Goal: Find specific page/section: Find specific page/section

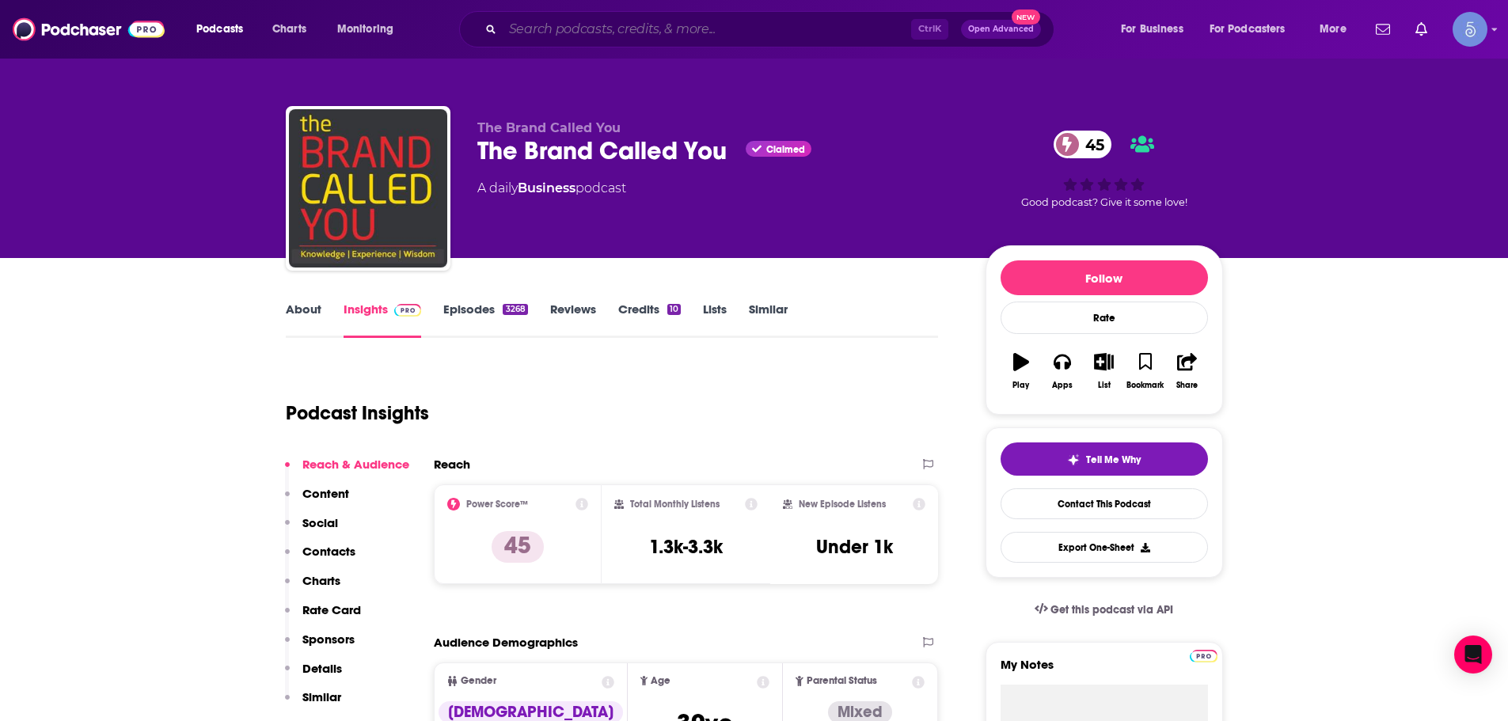
click at [695, 32] on input "Search podcasts, credits, & more..." at bounding box center [707, 29] width 409 height 25
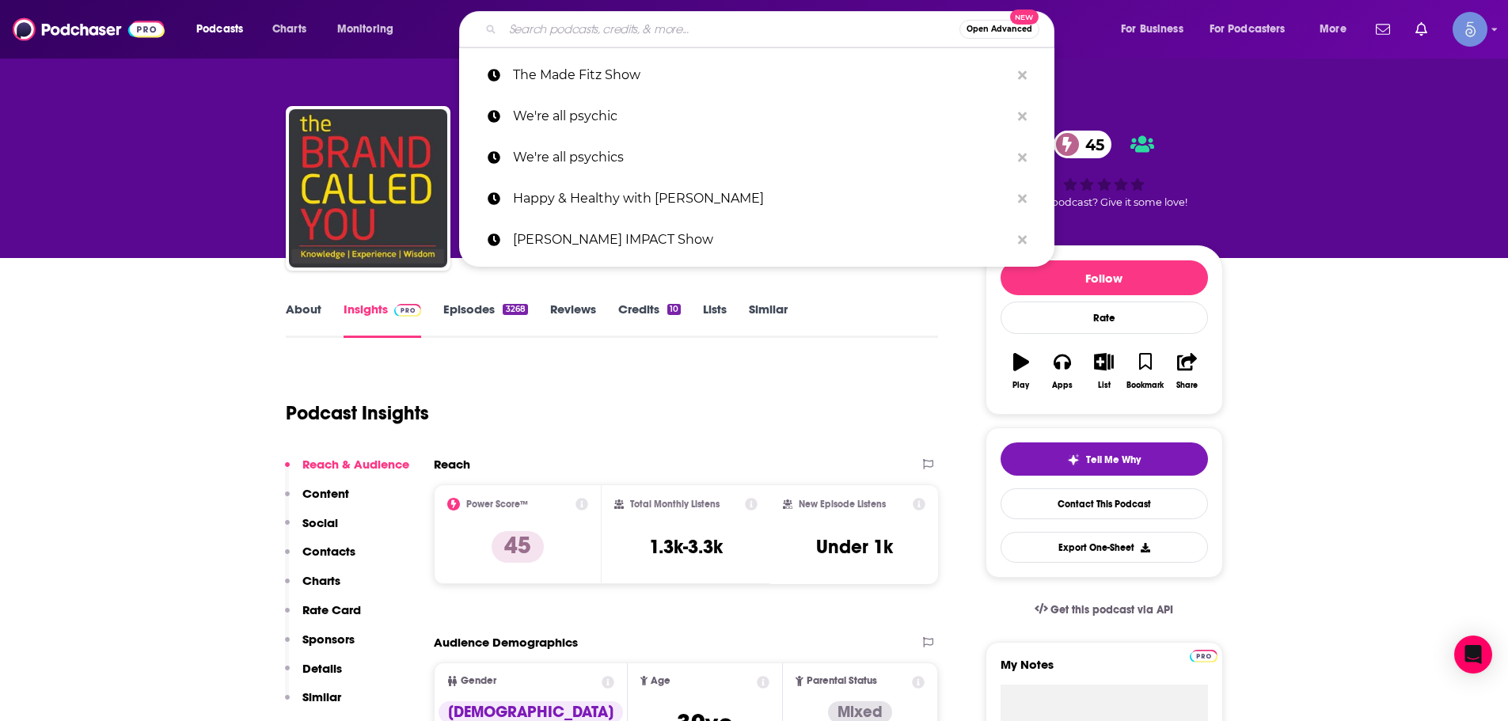
paste input "Spiritual PsiKology"
type input "Spiritual PsiKology"
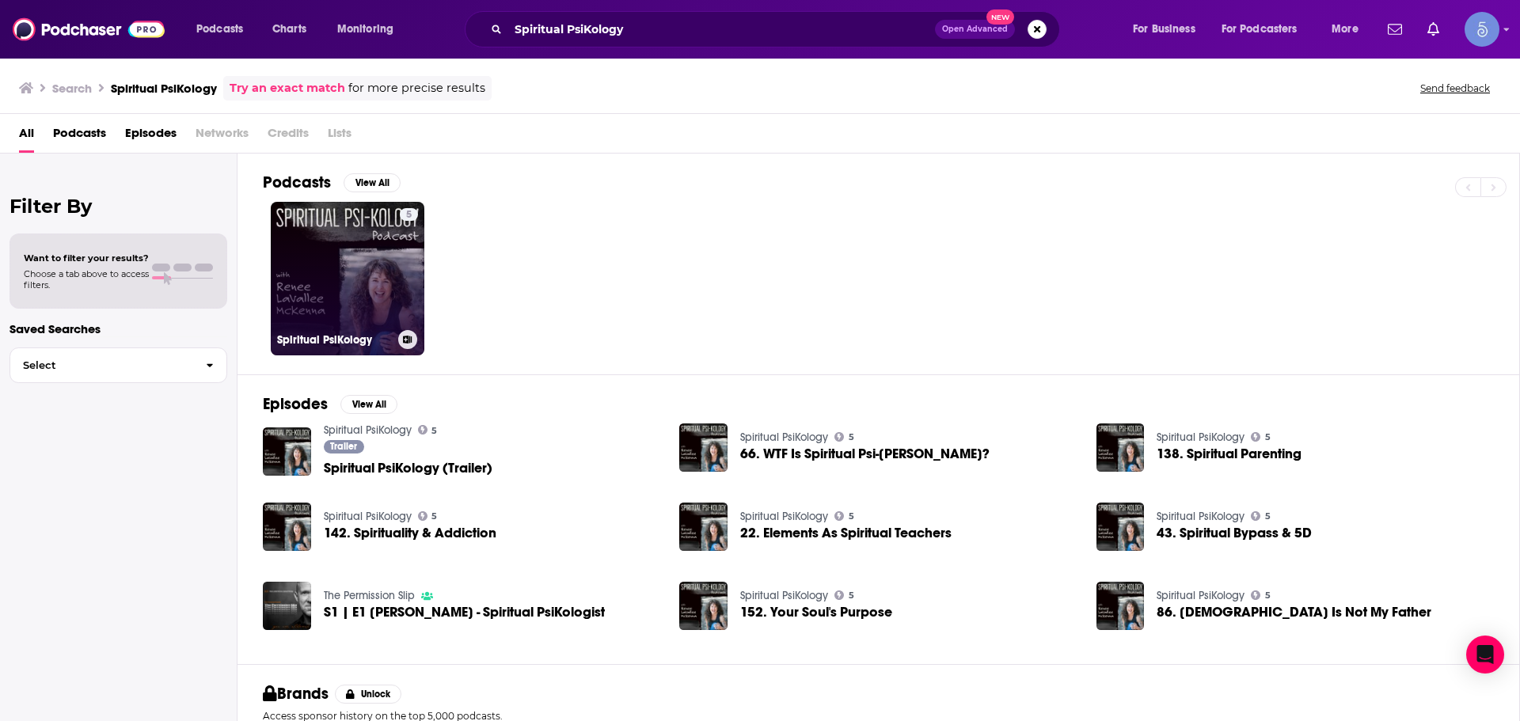
click at [337, 280] on link "5 Spiritual PsiKology" at bounding box center [348, 279] width 154 height 154
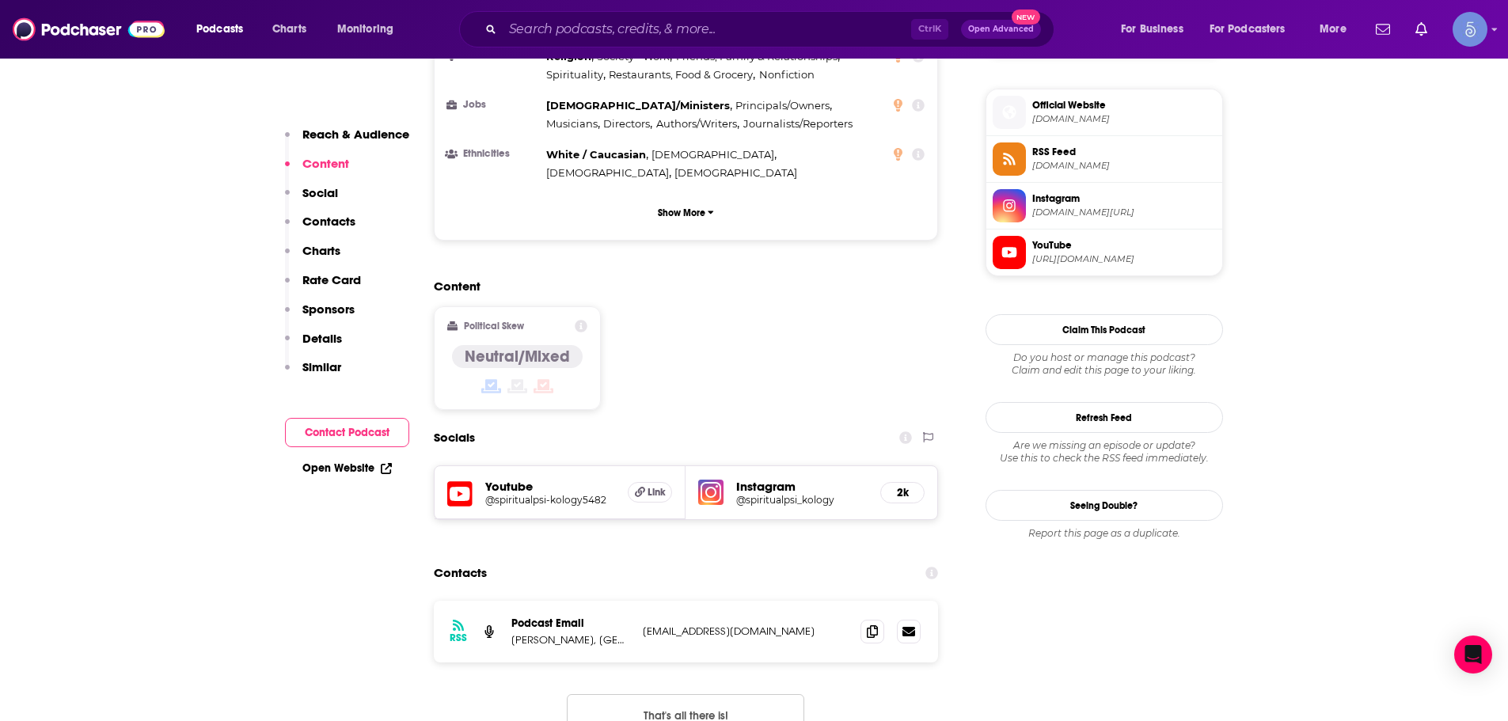
scroll to position [1119, 0]
